Goal: Information Seeking & Learning: Learn about a topic

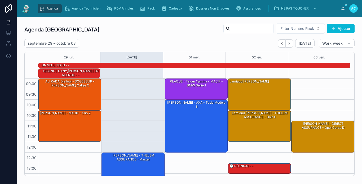
scroll to position [67, 0]
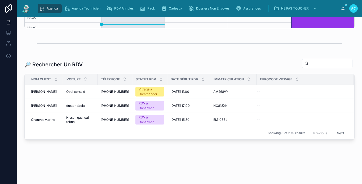
click at [50, 11] on div "Agenda" at bounding box center [49, 8] width 21 height 8
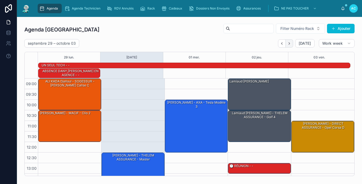
click at [287, 44] on icon "Next" at bounding box center [289, 44] width 4 height 4
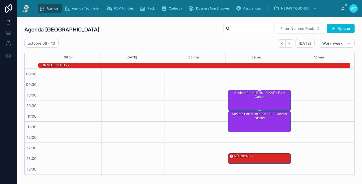
click at [257, 100] on div "Société Portal bois - MAAF - Fuso canter" at bounding box center [259, 100] width 61 height 20
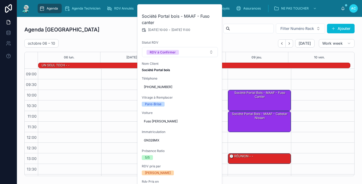
click at [116, 33] on div "Agenda Carcassonne Filter Numéro Rack Ajouter" at bounding box center [189, 29] width 330 height 13
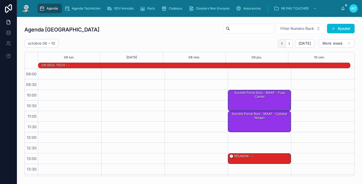
click at [280, 43] on icon "Back" at bounding box center [282, 44] width 4 height 4
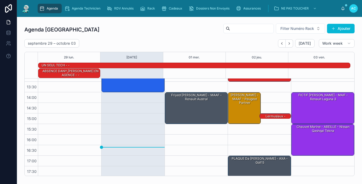
scroll to position [93, 0]
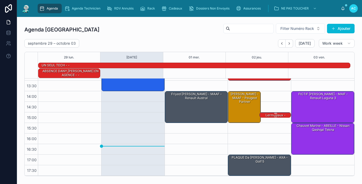
click at [270, 115] on div "Lermusiaux - MACIF - Mégane 3" at bounding box center [275, 117] width 30 height 9
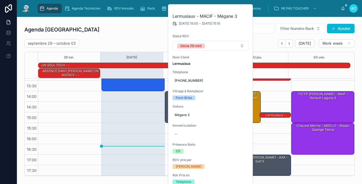
click at [149, 35] on div "Agenda Carcassonne Filter Numéro Rack Ajouter" at bounding box center [189, 29] width 330 height 13
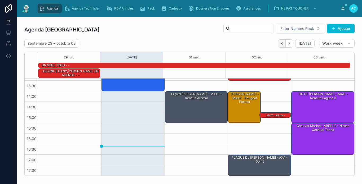
click at [280, 43] on icon "Back" at bounding box center [282, 44] width 4 height 4
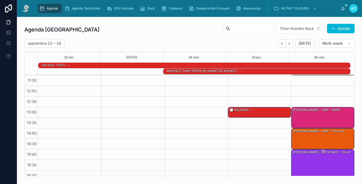
scroll to position [10, 0]
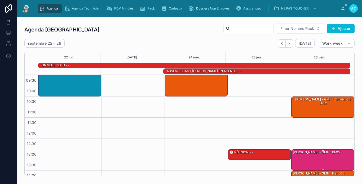
click at [300, 159] on div "[PERSON_NAME] - GMF - BMW" at bounding box center [322, 160] width 61 height 20
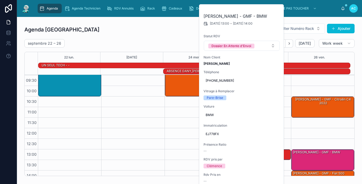
click at [146, 29] on div "Agenda Carcassonne Filter Numéro Rack Ajouter" at bounding box center [189, 29] width 330 height 13
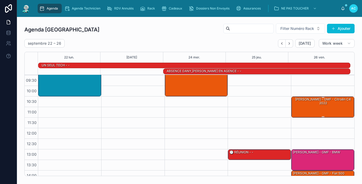
click at [321, 103] on div "[PERSON_NAME] - GMF - Citroën c4 2022" at bounding box center [322, 101] width 61 height 9
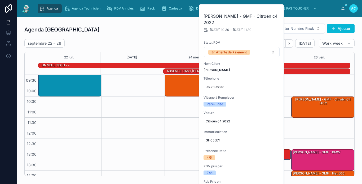
click at [155, 38] on div "Agenda Carcassonne Filter Numéro Rack Ajouter [DATE] – [DATE] [DATE] Work week …" at bounding box center [189, 99] width 330 height 153
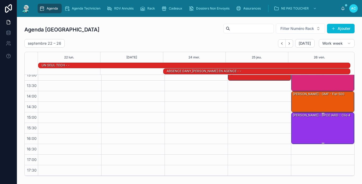
scroll to position [37, 0]
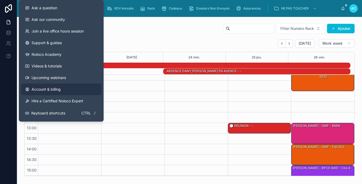
click at [29, 93] on link "Account & billing" at bounding box center [61, 90] width 81 height 12
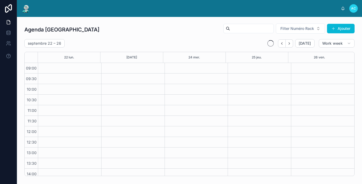
scroll to position [78, 0]
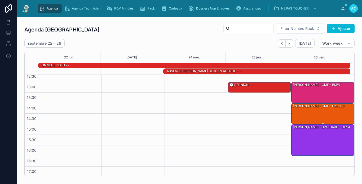
click at [322, 110] on div "[PERSON_NAME] - GMF - Fiat 500" at bounding box center [322, 114] width 61 height 20
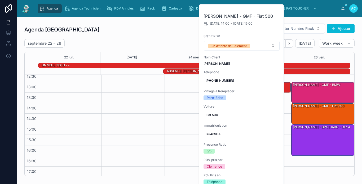
click at [180, 37] on div "Agenda Carcassonne Filter Numéro Rack Ajouter [DATE] – [DATE] [DATE] Work week …" at bounding box center [189, 99] width 330 height 153
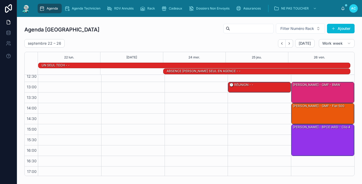
click at [87, 44] on div "[DATE] – [DATE] [DATE] Work week" at bounding box center [189, 43] width 330 height 8
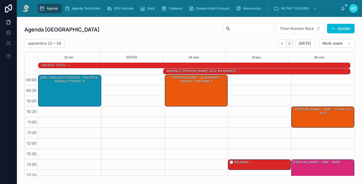
click at [289, 46] on button "Next" at bounding box center [288, 43] width 7 height 8
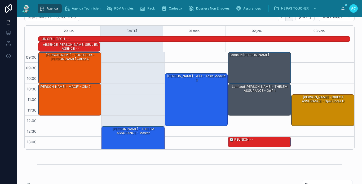
click at [285, 20] on button "Next" at bounding box center [288, 17] width 7 height 8
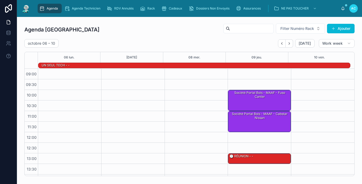
click at [290, 43] on div "[DATE]" at bounding box center [296, 43] width 37 height 8
click at [289, 45] on button "Next" at bounding box center [288, 43] width 7 height 8
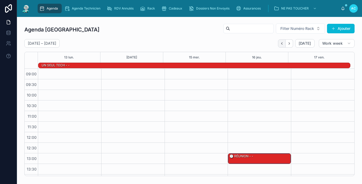
click at [280, 42] on icon "Back" at bounding box center [282, 44] width 4 height 4
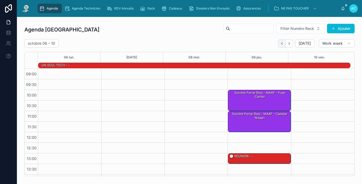
click at [281, 44] on button "Back" at bounding box center [282, 43] width 8 height 8
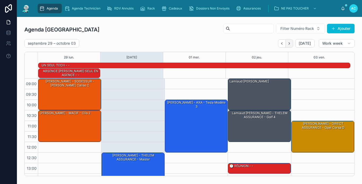
click at [289, 42] on button "Next" at bounding box center [288, 43] width 7 height 8
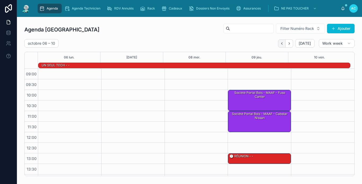
click at [280, 45] on icon "Back" at bounding box center [282, 44] width 4 height 4
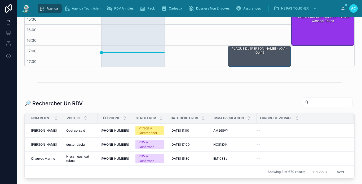
scroll to position [148, 0]
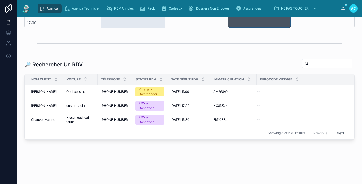
click at [302, 69] on div "🔎 Rechercher Un RDV" at bounding box center [189, 65] width 330 height 12
click at [309, 65] on input "text" at bounding box center [330, 63] width 43 height 7
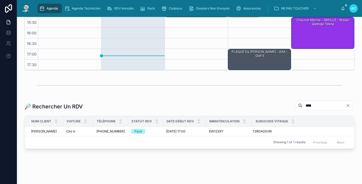
scroll to position [115, 0]
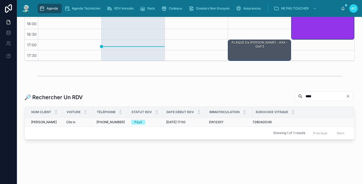
type input "****"
click at [56, 122] on span "[PERSON_NAME]" at bounding box center [44, 122] width 26 height 4
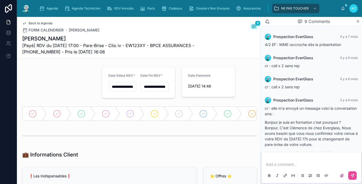
scroll to position [213, 0]
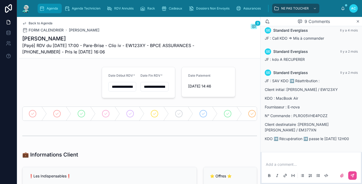
click at [40, 6] on icon "scrollable content" at bounding box center [41, 8] width 5 height 5
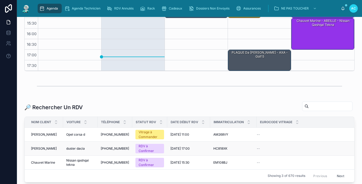
scroll to position [106, 0]
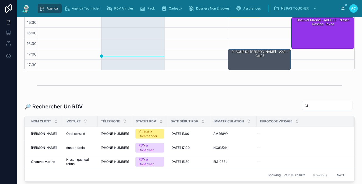
click at [309, 105] on input "text" at bounding box center [330, 105] width 43 height 7
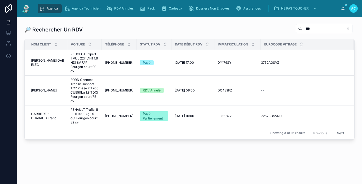
scroll to position [126, 0]
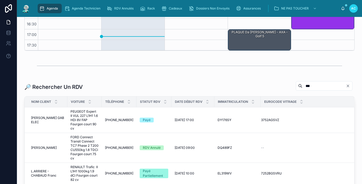
drag, startPoint x: 303, startPoint y: 29, endPoint x: 183, endPoint y: 14, distance: 121.2
click at [183, 14] on div "Agenda Agenda Technicien RDV Annulés Rack Cadeaux Dossiers Non Envoyés Assuranc…" at bounding box center [189, 92] width 345 height 184
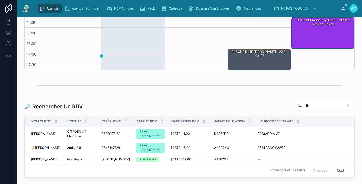
scroll to position [126, 0]
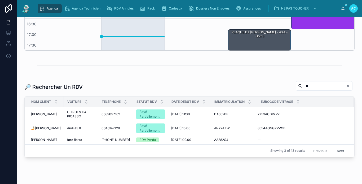
type input "**"
click at [337, 150] on button "Next" at bounding box center [340, 151] width 15 height 8
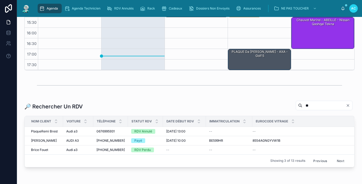
scroll to position [126, 0]
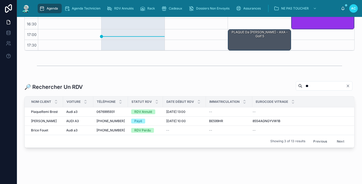
click at [334, 140] on button "Next" at bounding box center [340, 141] width 15 height 8
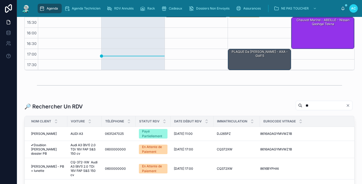
scroll to position [126, 0]
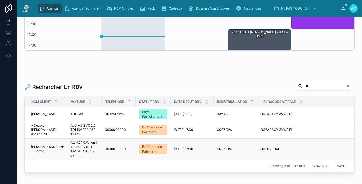
click at [48, 147] on span "[PERSON_NAME] - PB + lunette" at bounding box center [47, 149] width 33 height 8
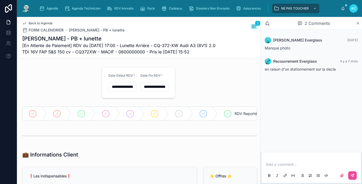
click at [41, 21] on div "Back to Agenda FORM CALENDRIER [PERSON_NAME] - PB + lunette 2 [PERSON_NAME] - P…" at bounding box center [139, 37] width 235 height 41
click at [36, 22] on span "Back to Agenda" at bounding box center [41, 23] width 24 height 4
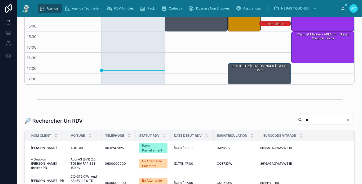
scroll to position [159, 0]
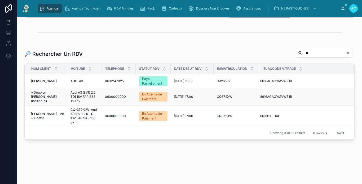
click at [108, 97] on span "0600000000" at bounding box center [115, 97] width 21 height 4
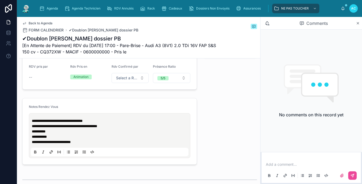
scroll to position [132, 0]
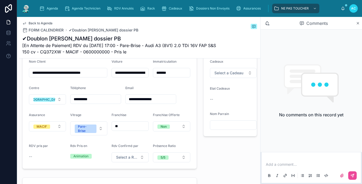
click at [96, 101] on input "**********" at bounding box center [95, 99] width 50 height 7
click at [100, 102] on input "**********" at bounding box center [95, 99] width 50 height 7
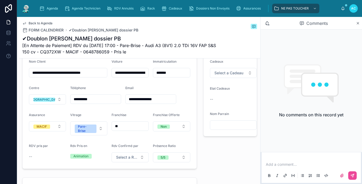
type input "**********"
click at [36, 21] on span "Back to Agenda" at bounding box center [41, 23] width 24 height 4
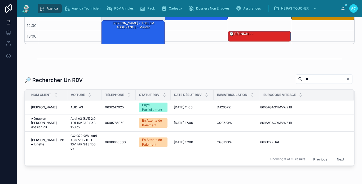
scroll to position [93, 0]
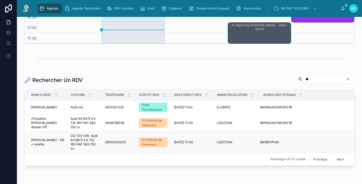
click at [79, 141] on span "CQ-372-XW Audi A3 (8V1) 2.0 TDi 16V FAP S&S 150 cv" at bounding box center [84, 142] width 28 height 17
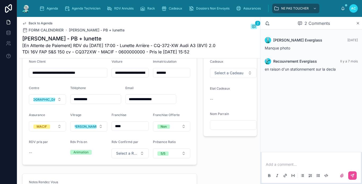
click at [99, 103] on input "**********" at bounding box center [95, 99] width 50 height 7
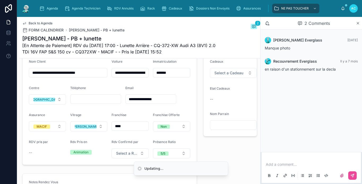
scroll to position [126, 0]
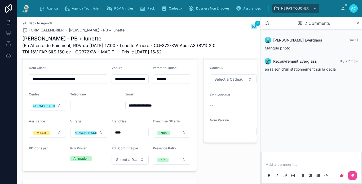
paste input "**********"
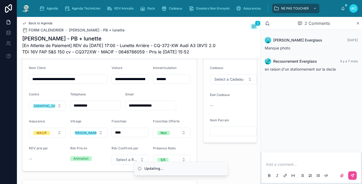
scroll to position [132, 0]
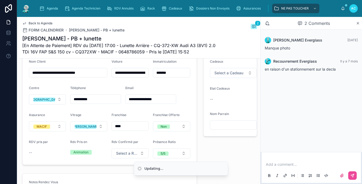
type input "**********"
click at [114, 93] on form "**********" at bounding box center [110, 109] width 174 height 112
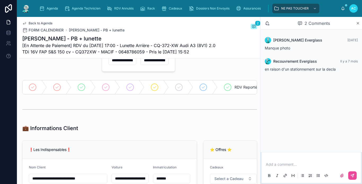
scroll to position [0, 0]
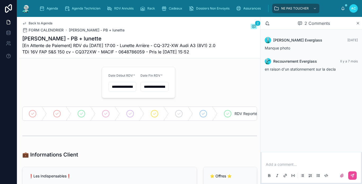
click at [41, 21] on div "Back to Agenda FORM CALENDRIER [PERSON_NAME] - PB + lunette 2 [PERSON_NAME] - P…" at bounding box center [139, 37] width 235 height 41
click at [39, 24] on span "Back to Agenda" at bounding box center [41, 23] width 24 height 4
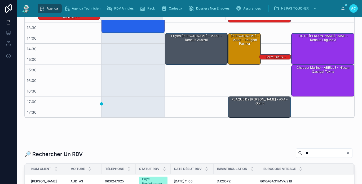
scroll to position [106, 0]
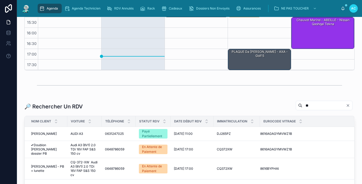
click at [305, 106] on input "**" at bounding box center [323, 105] width 43 height 7
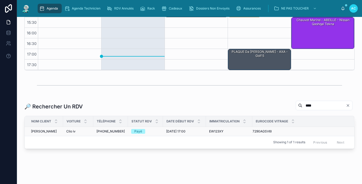
type input "****"
click at [51, 131] on span "[PERSON_NAME]" at bounding box center [44, 131] width 26 height 4
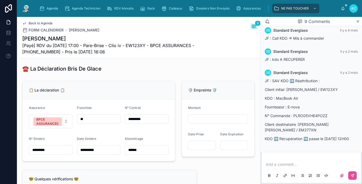
scroll to position [318, 0]
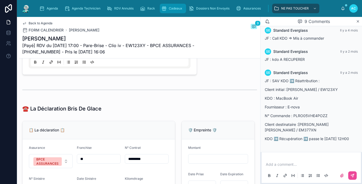
click at [167, 11] on div "Cadeaux" at bounding box center [172, 8] width 23 height 8
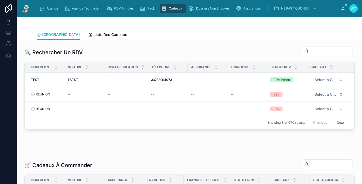
click at [309, 50] on input "text" at bounding box center [330, 51] width 43 height 7
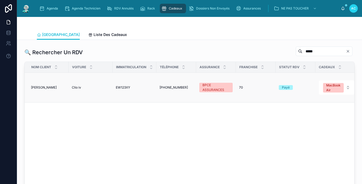
type input "*****"
click at [72, 87] on span "Clio iv" at bounding box center [76, 88] width 9 height 4
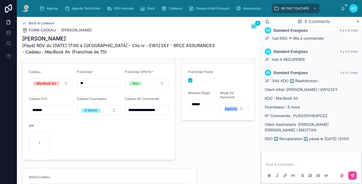
scroll to position [185, 0]
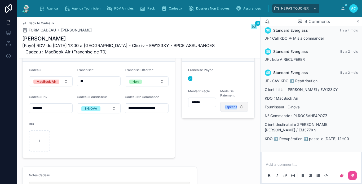
click at [231, 110] on div "Espèces" at bounding box center [231, 107] width 12 height 5
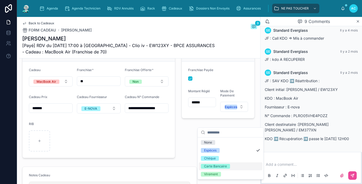
click at [224, 166] on div "Carte Bancaire" at bounding box center [215, 166] width 23 height 5
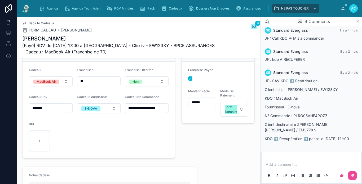
click at [220, 102] on button "Carte Bancaire" at bounding box center [234, 109] width 28 height 15
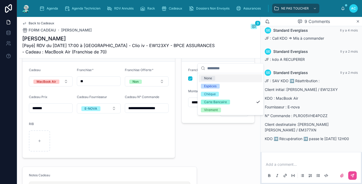
click at [219, 26] on div "Back to Cadeaux FORM CADEAU [PERSON_NAME] 9" at bounding box center [139, 27] width 235 height 12
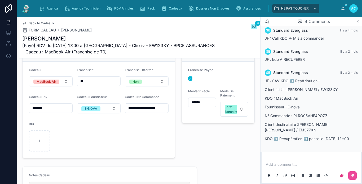
click at [24, 11] on img at bounding box center [26, 8] width 10 height 8
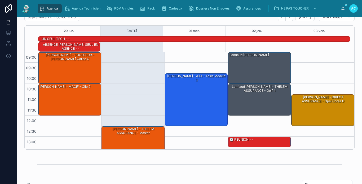
click at [212, 24] on div "[DATE] – [DATE] [DATE] Work week 29 [DATE] mer. 02 jeu. 03 ven. UN SEUL TECH - …" at bounding box center [189, 81] width 330 height 137
click at [27, 8] on img at bounding box center [26, 8] width 10 height 8
click at [355, 30] on div "Agenda Carcassonne Filter Numéro Rack Ajouter [DATE] – [DATE] [DATE] Work week …" at bounding box center [189, 143] width 345 height 307
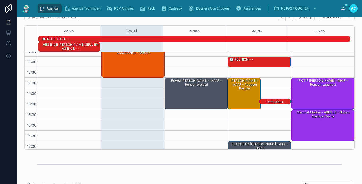
scroll to position [93, 0]
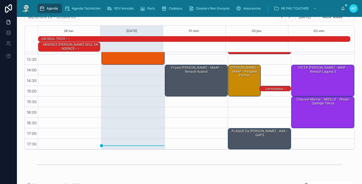
click at [357, 123] on div "Agenda Carcassonne Filter Numéro Rack Ajouter [DATE] – [DATE] [DATE] Work week …" at bounding box center [189, 143] width 345 height 307
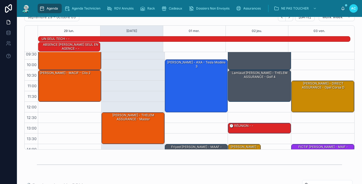
scroll to position [0, 0]
